Goal: Navigation & Orientation: Find specific page/section

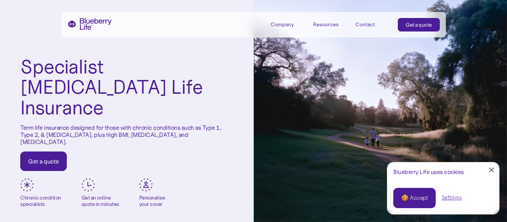
click at [371, 23] on div "Contact" at bounding box center [365, 24] width 20 height 6
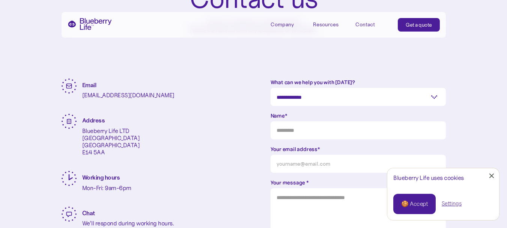
scroll to position [405, 0]
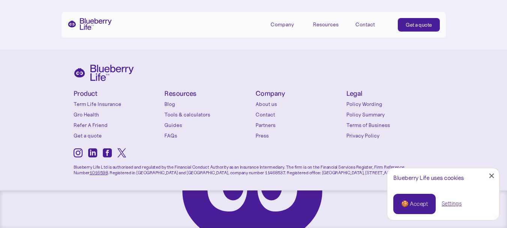
click at [166, 103] on link "Blog" at bounding box center [207, 104] width 87 height 8
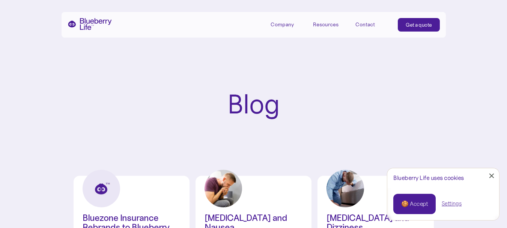
click at [326, 20] on div "Resources" at bounding box center [330, 24] width 34 height 12
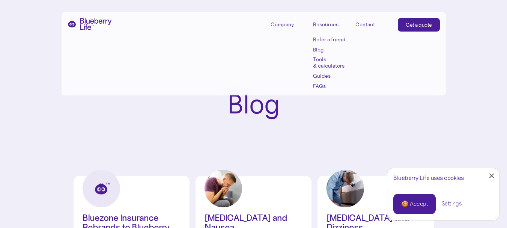
click at [273, 22] on div "Company" at bounding box center [281, 24] width 23 height 6
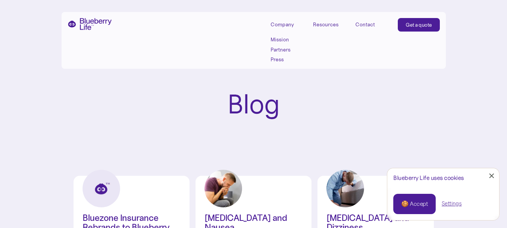
click at [271, 59] on link "Press" at bounding box center [287, 59] width 34 height 6
